Goal: Task Accomplishment & Management: Manage account settings

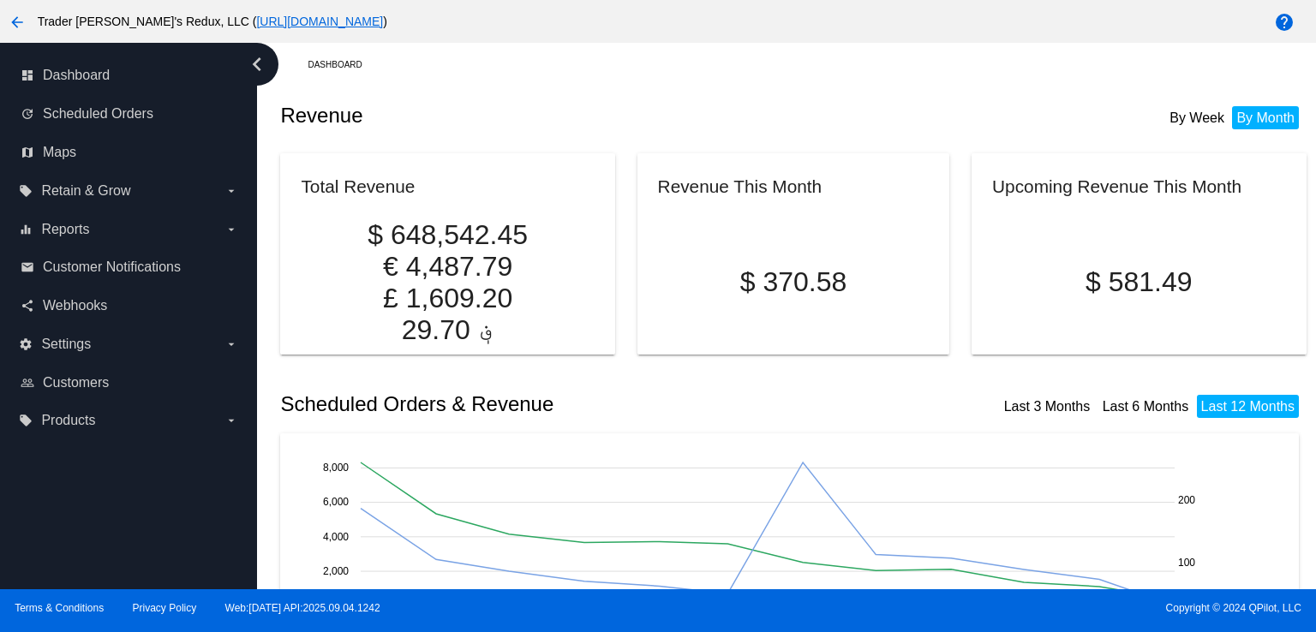
click at [637, 206] on mat-card "Revenue This Month $ 370.58" at bounding box center [793, 253] width 313 height 201
click at [79, 210] on div "equalizer Reports arrow_drop_down" at bounding box center [129, 229] width 230 height 39
click at [93, 280] on link "email Customer Notifications" at bounding box center [130, 267] width 218 height 27
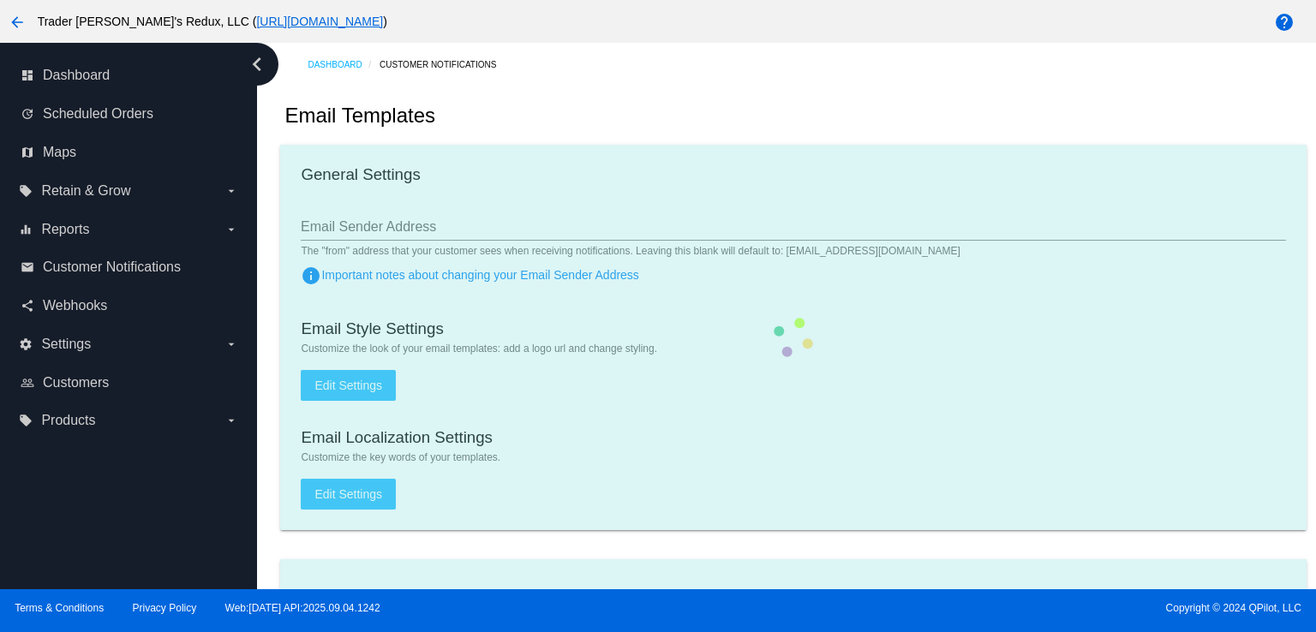
checkbox input "true"
type input "1"
checkbox input "true"
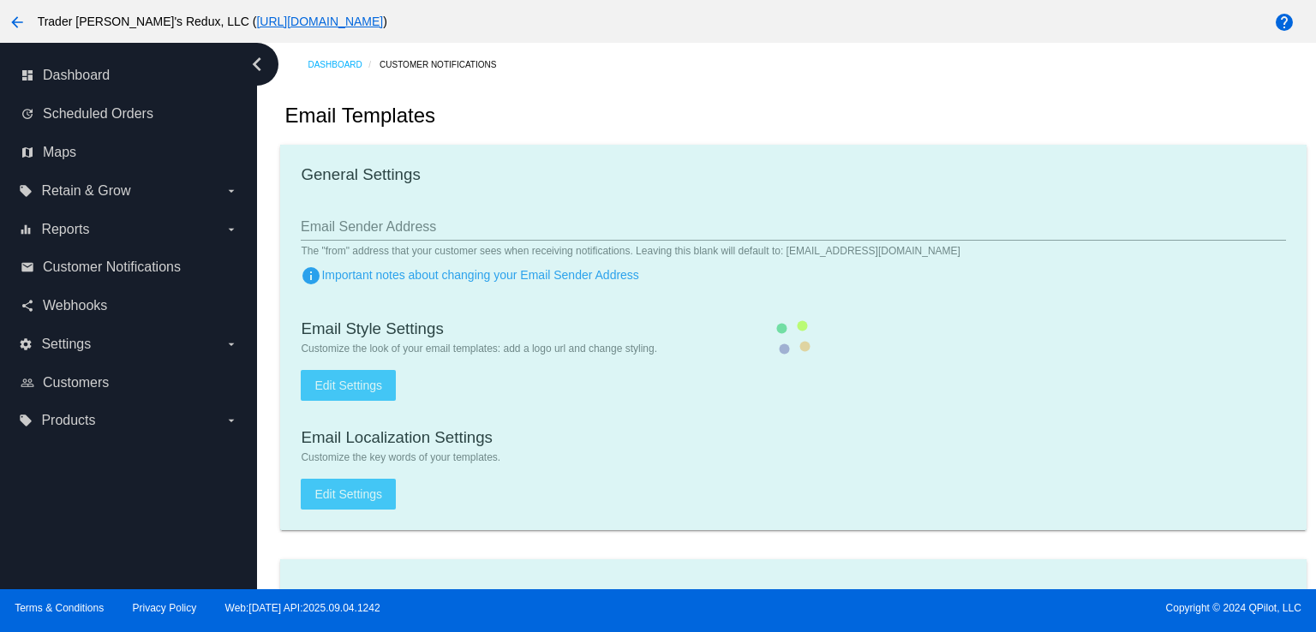
checkbox input "true"
type input "[EMAIL_ADDRESS][DOMAIN_NAME]"
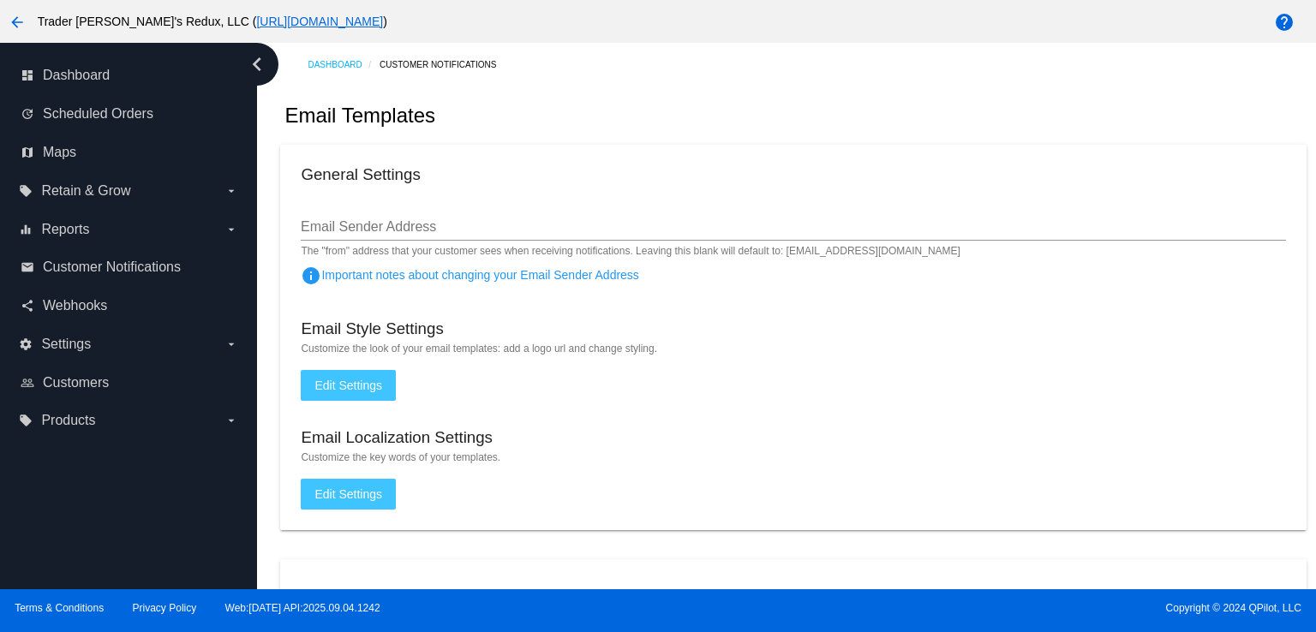
drag, startPoint x: 608, startPoint y: 131, endPoint x: 589, endPoint y: 133, distance: 18.9
click at [608, 131] on div "Email Templates" at bounding box center [792, 116] width 1025 height 58
click at [65, 76] on span "Dashboard" at bounding box center [76, 75] width 67 height 15
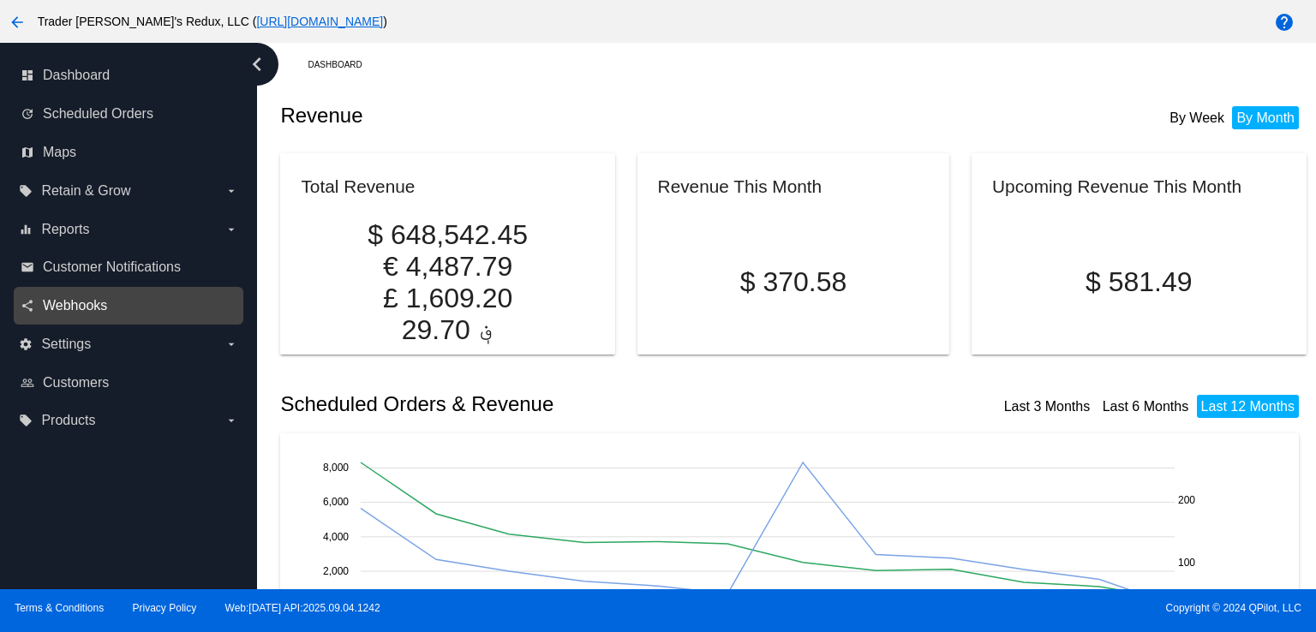
click at [93, 302] on span "Webhooks" at bounding box center [75, 305] width 64 height 15
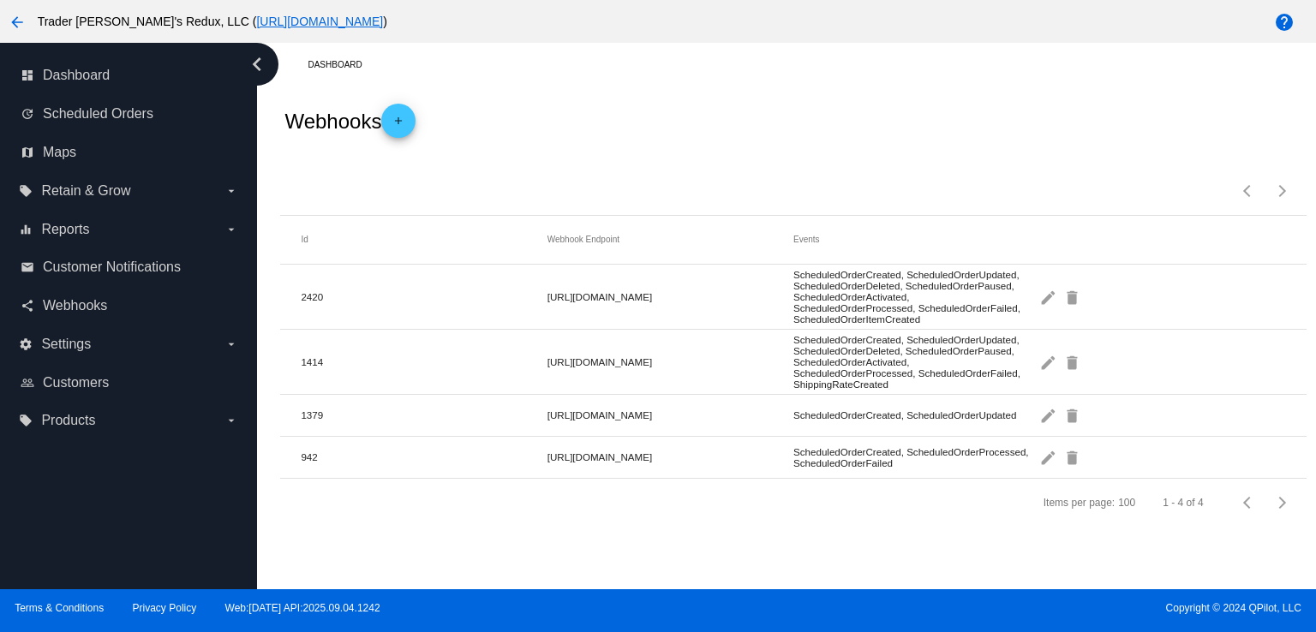
click at [81, 265] on span "Customer Notifications" at bounding box center [112, 267] width 138 height 15
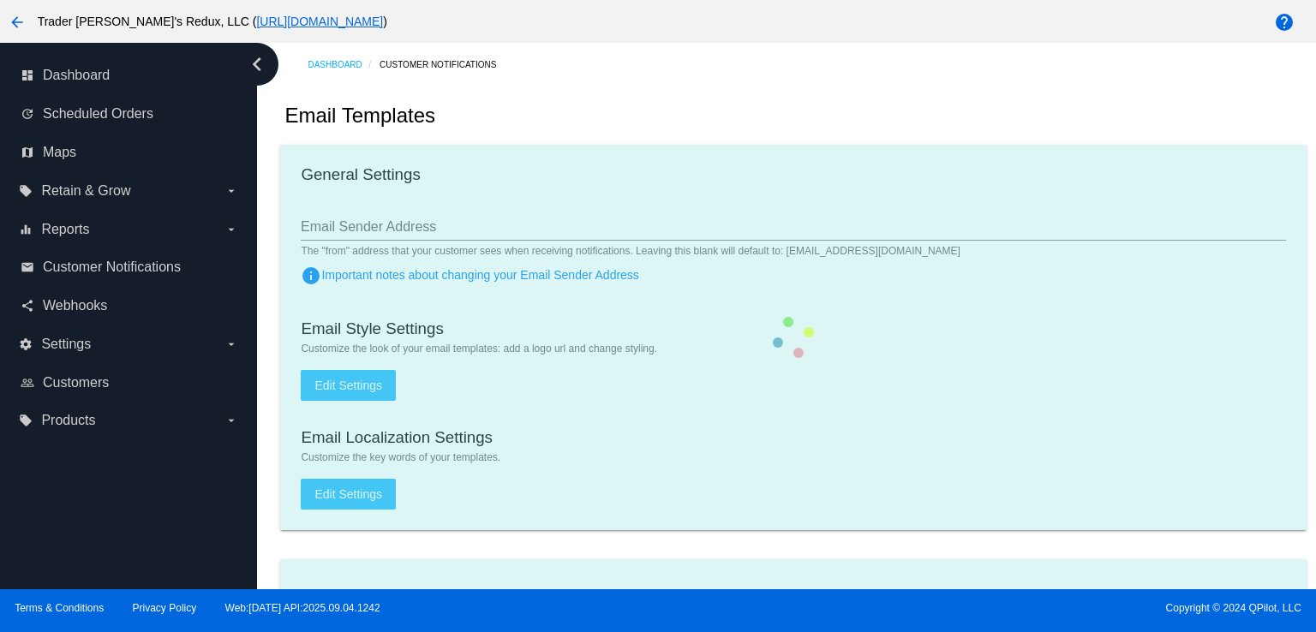
checkbox input "true"
type input "1"
checkbox input "true"
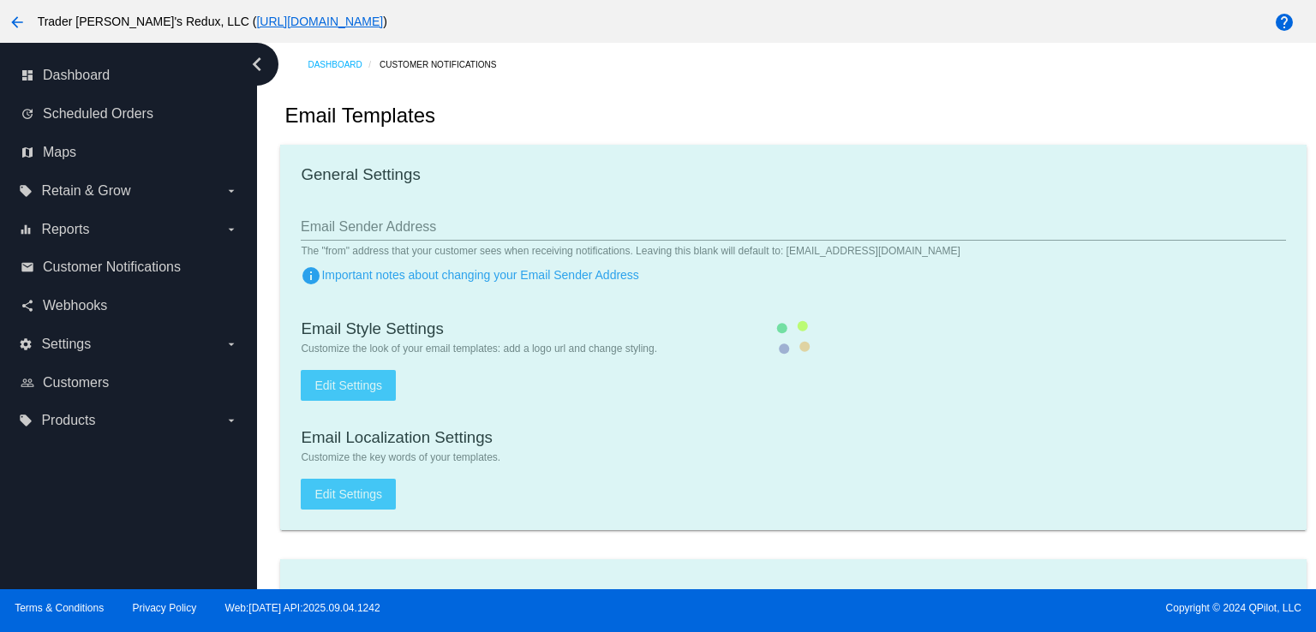
checkbox input "true"
type input "[EMAIL_ADDRESS][DOMAIN_NAME]"
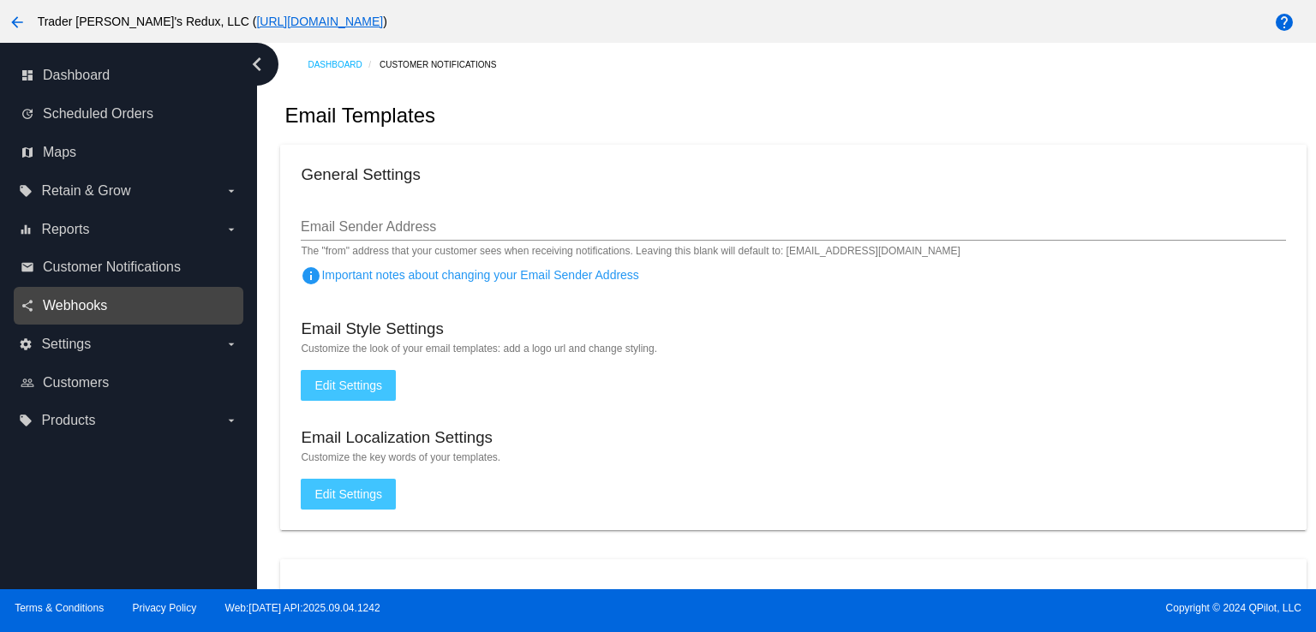
click at [75, 306] on span "Webhooks" at bounding box center [75, 305] width 64 height 15
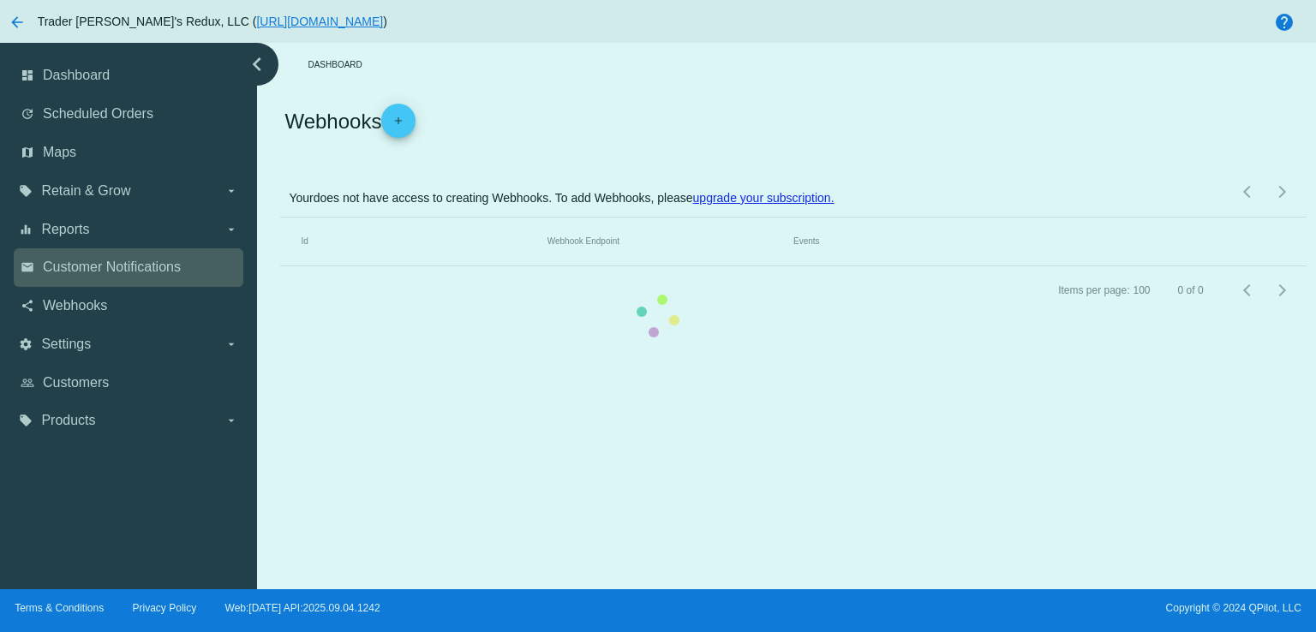
click at [93, 276] on div "dashboard Dashboard update Scheduled Orders map Maps local_offer Retain & Grow …" at bounding box center [658, 316] width 1316 height 546
